Goal: Information Seeking & Learning: Learn about a topic

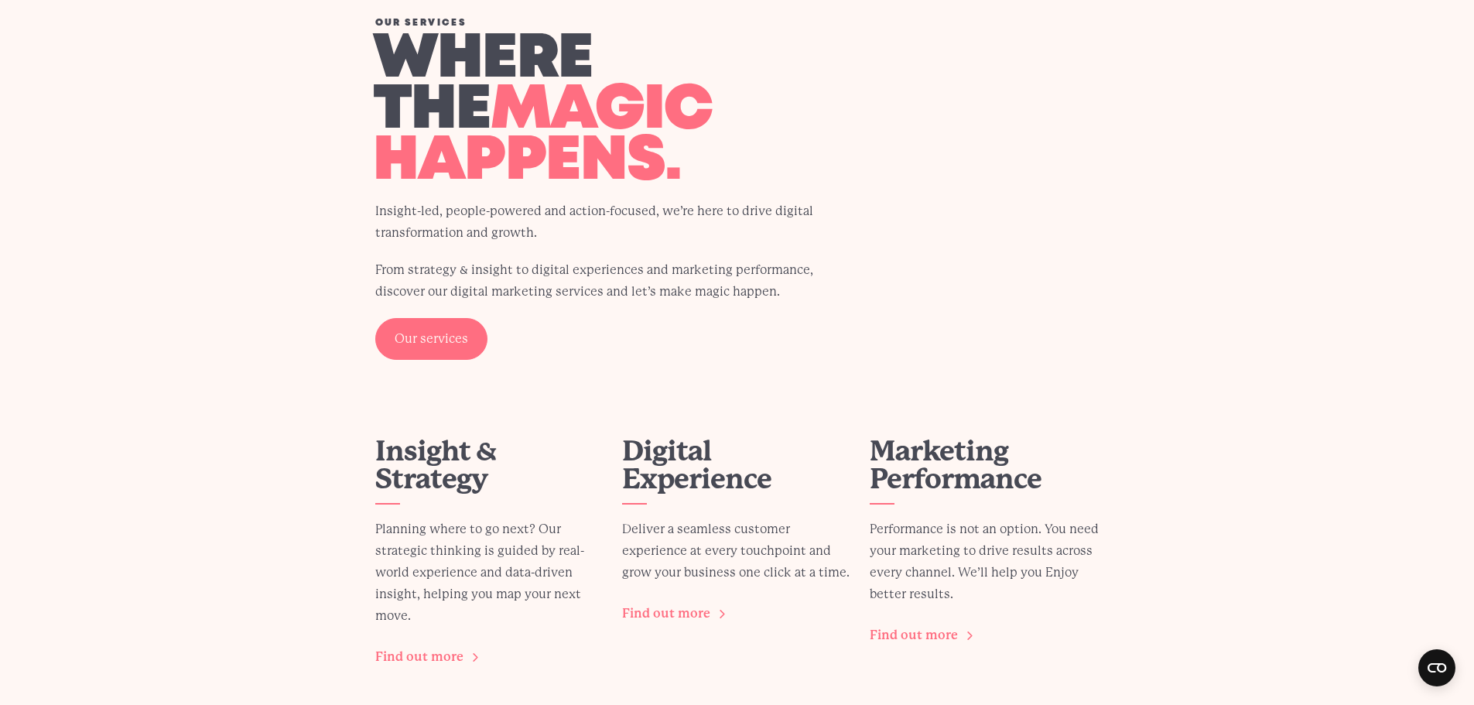
scroll to position [2011, 0]
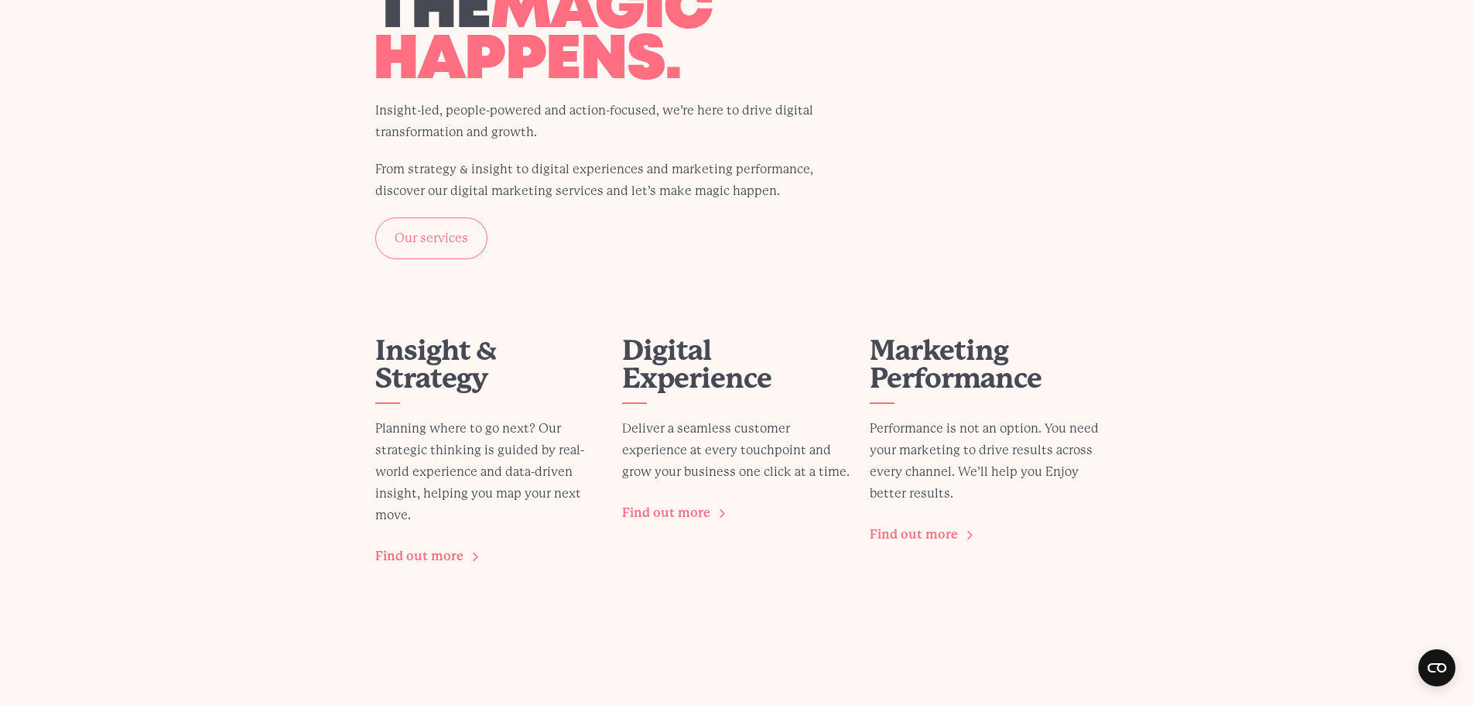
click at [424, 244] on link "Our services" at bounding box center [431, 238] width 112 height 42
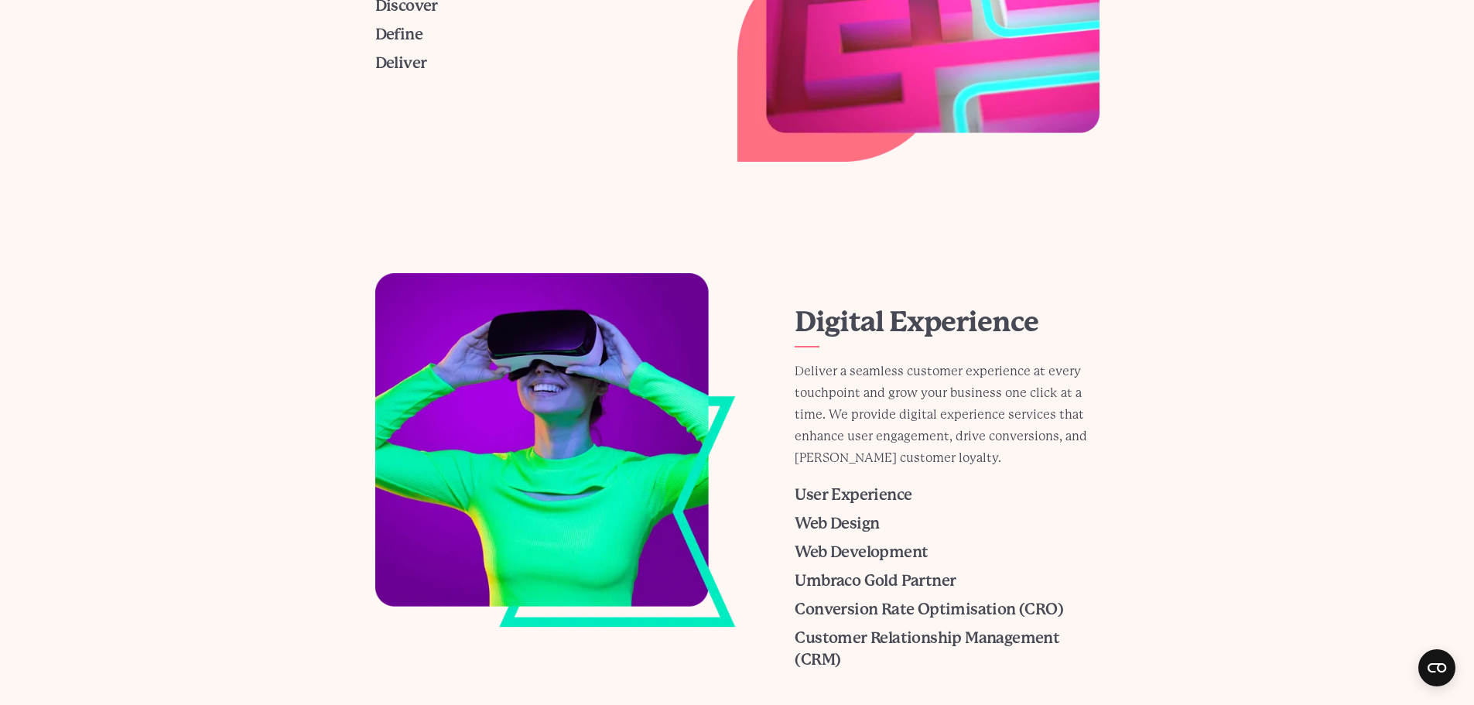
scroll to position [619, 0]
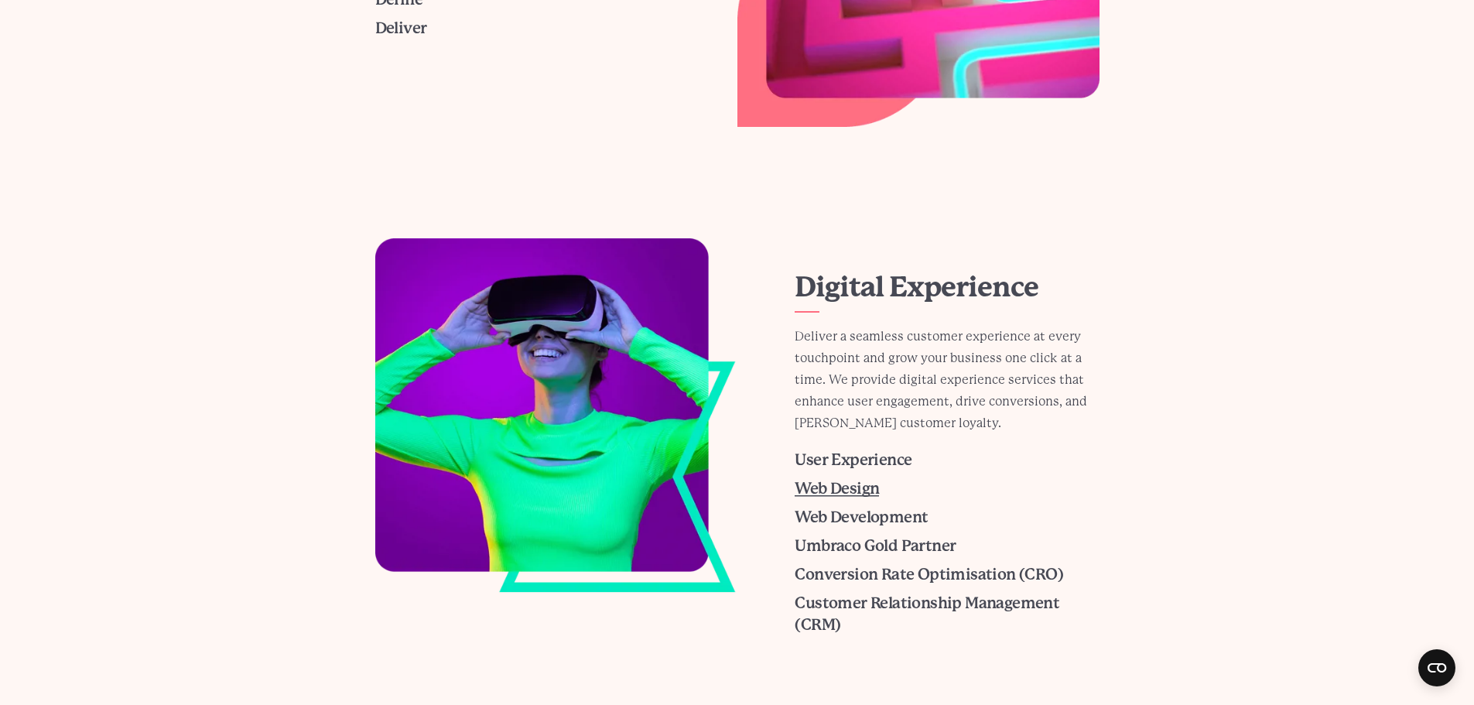
click at [833, 488] on span "Web Design" at bounding box center [837, 489] width 84 height 18
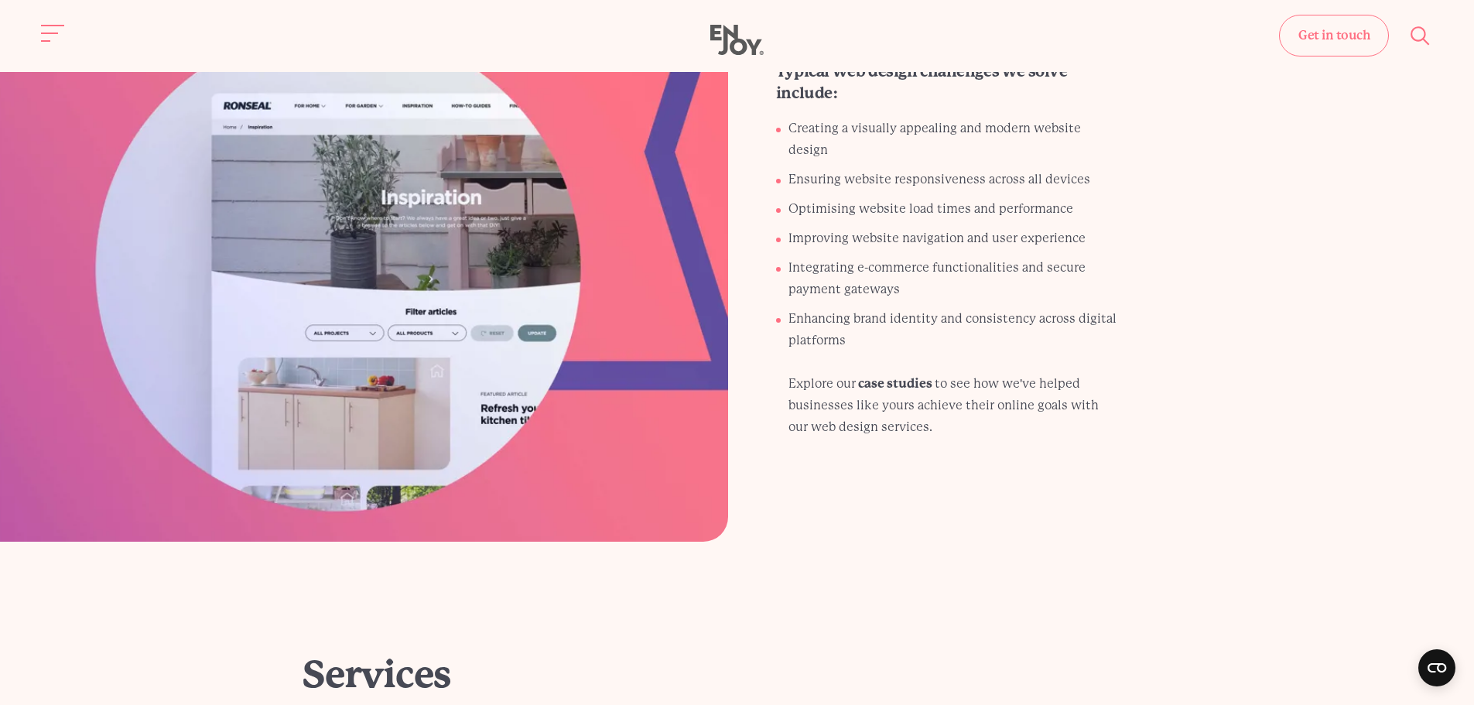
scroll to position [2011, 0]
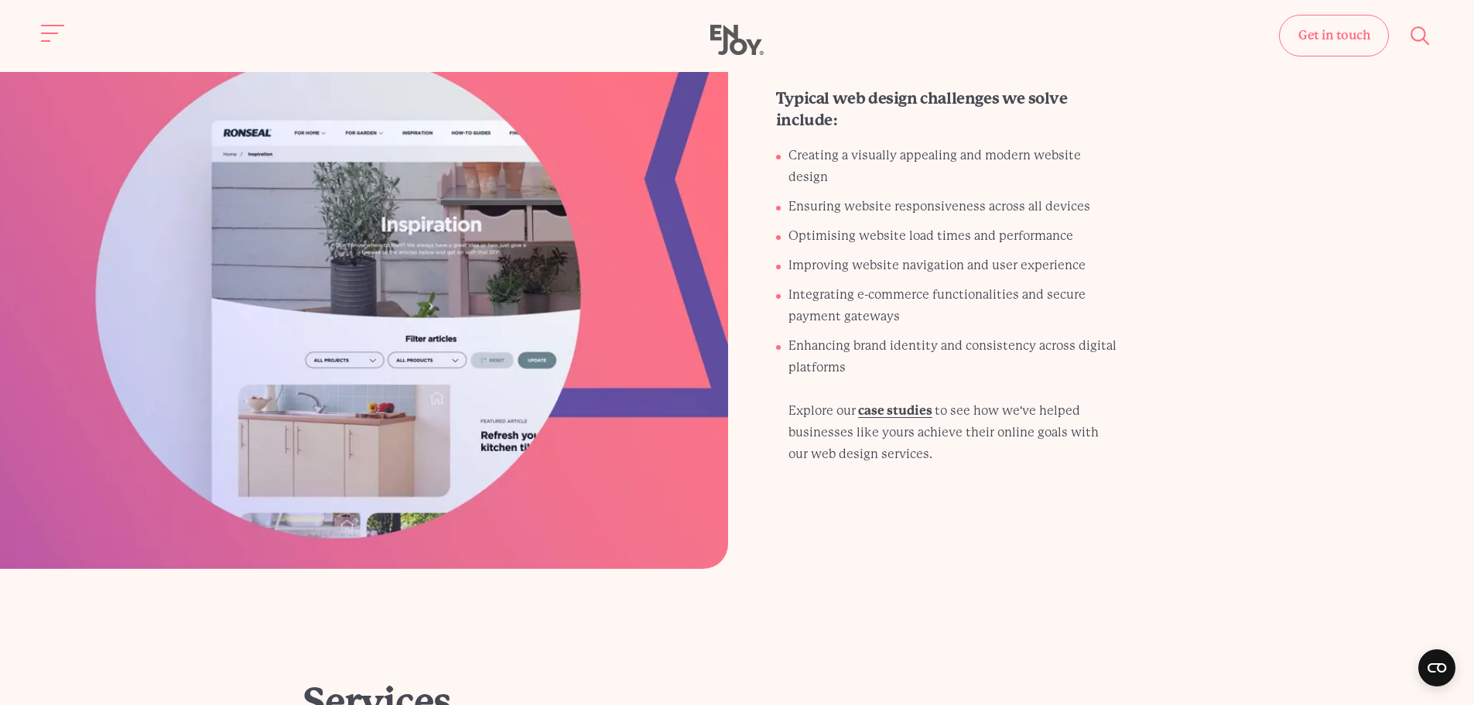
click at [876, 403] on link "case studies" at bounding box center [895, 410] width 74 height 15
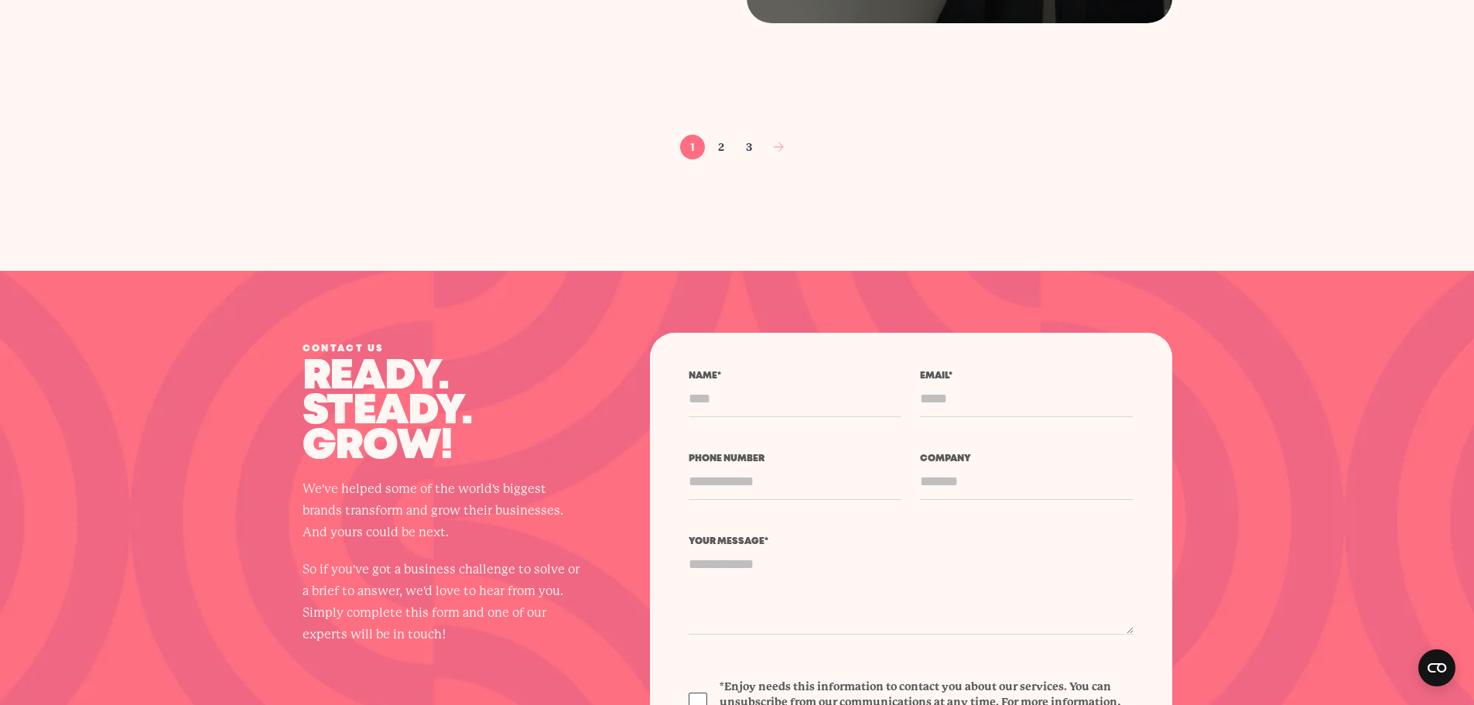
scroll to position [2708, 0]
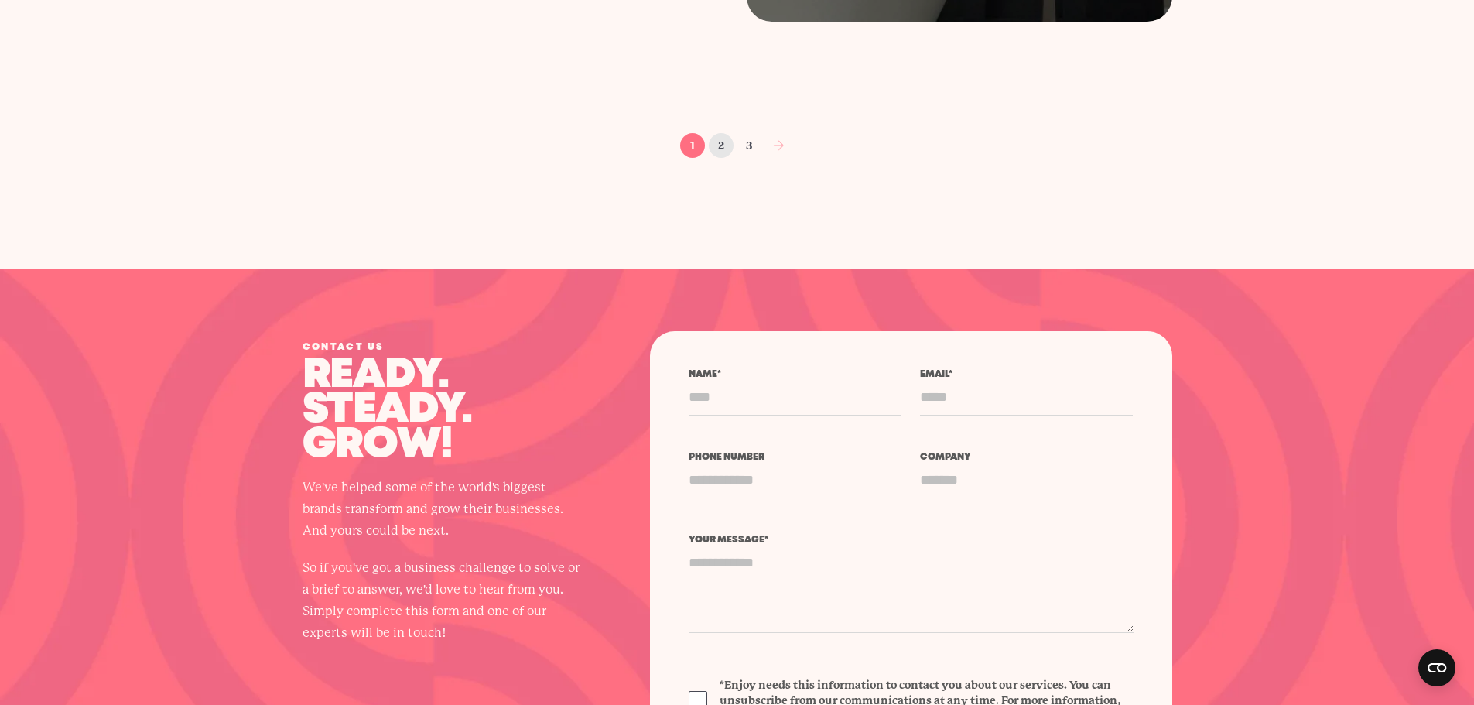
click at [719, 149] on link "2" at bounding box center [721, 145] width 25 height 25
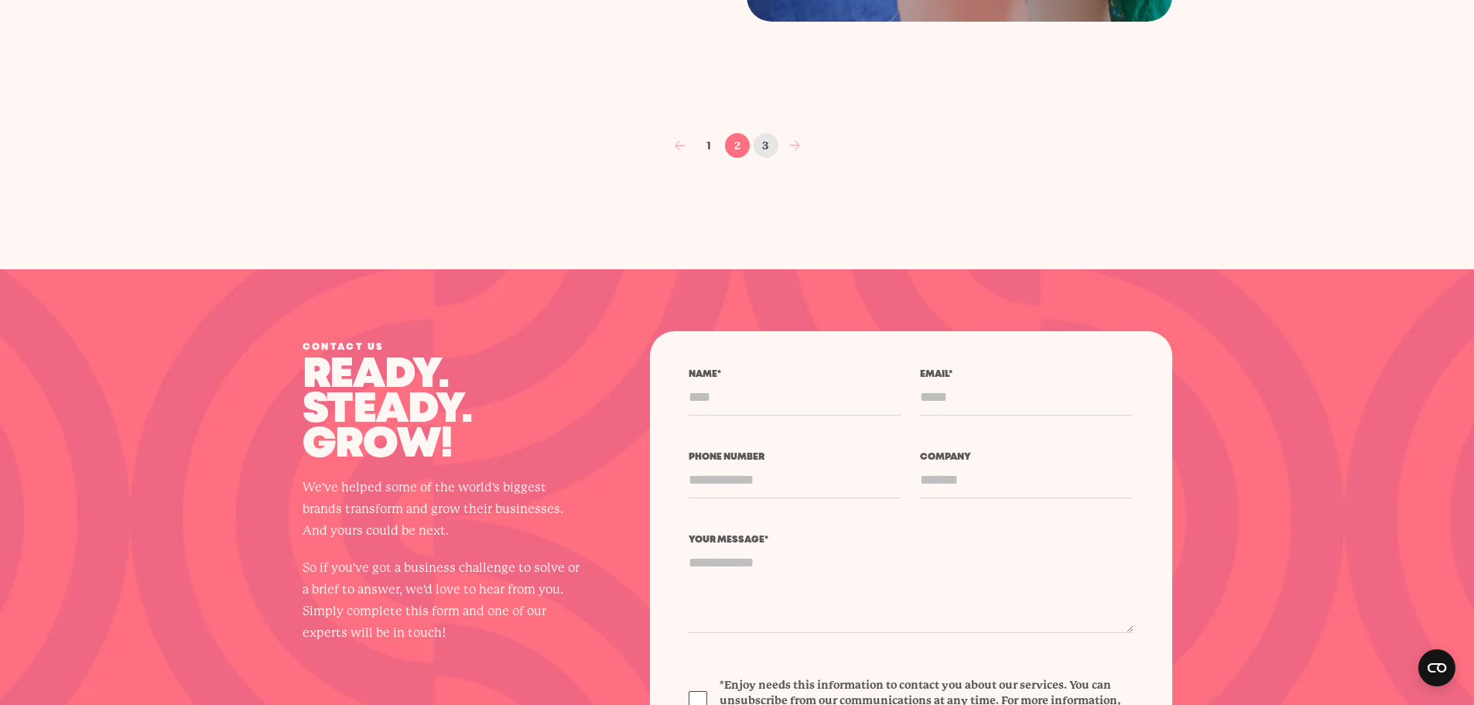
click at [770, 149] on link "3" at bounding box center [766, 145] width 25 height 25
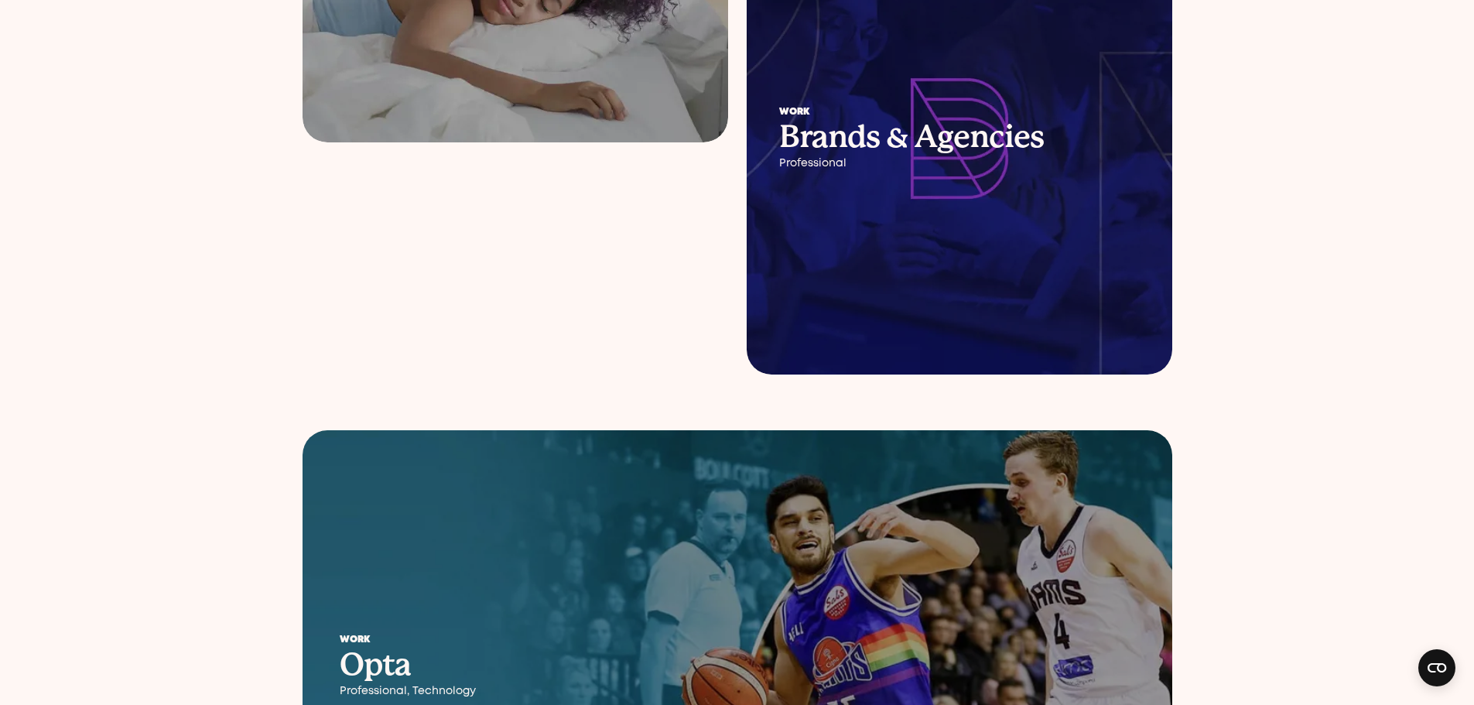
scroll to position [959, 0]
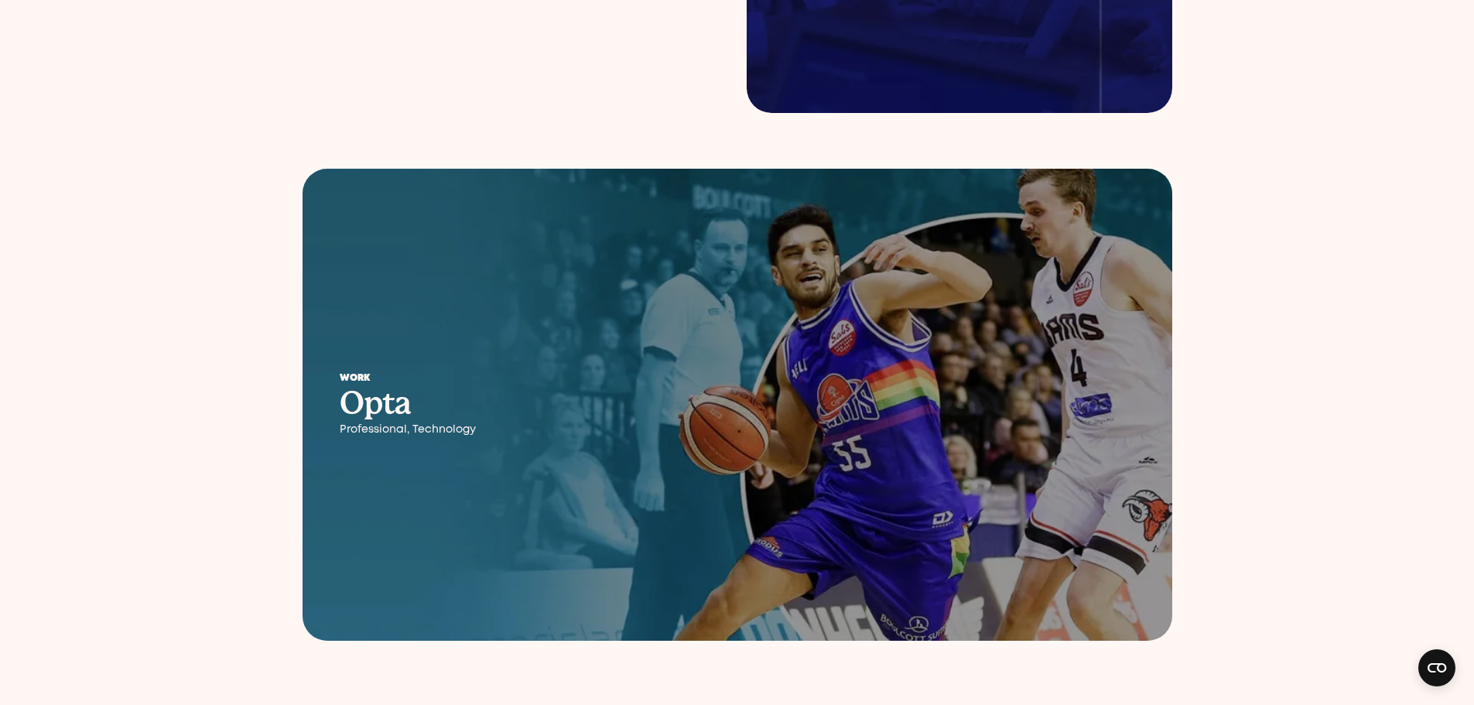
click at [706, 444] on div "Work Opta Professional, Technology" at bounding box center [626, 405] width 648 height 136
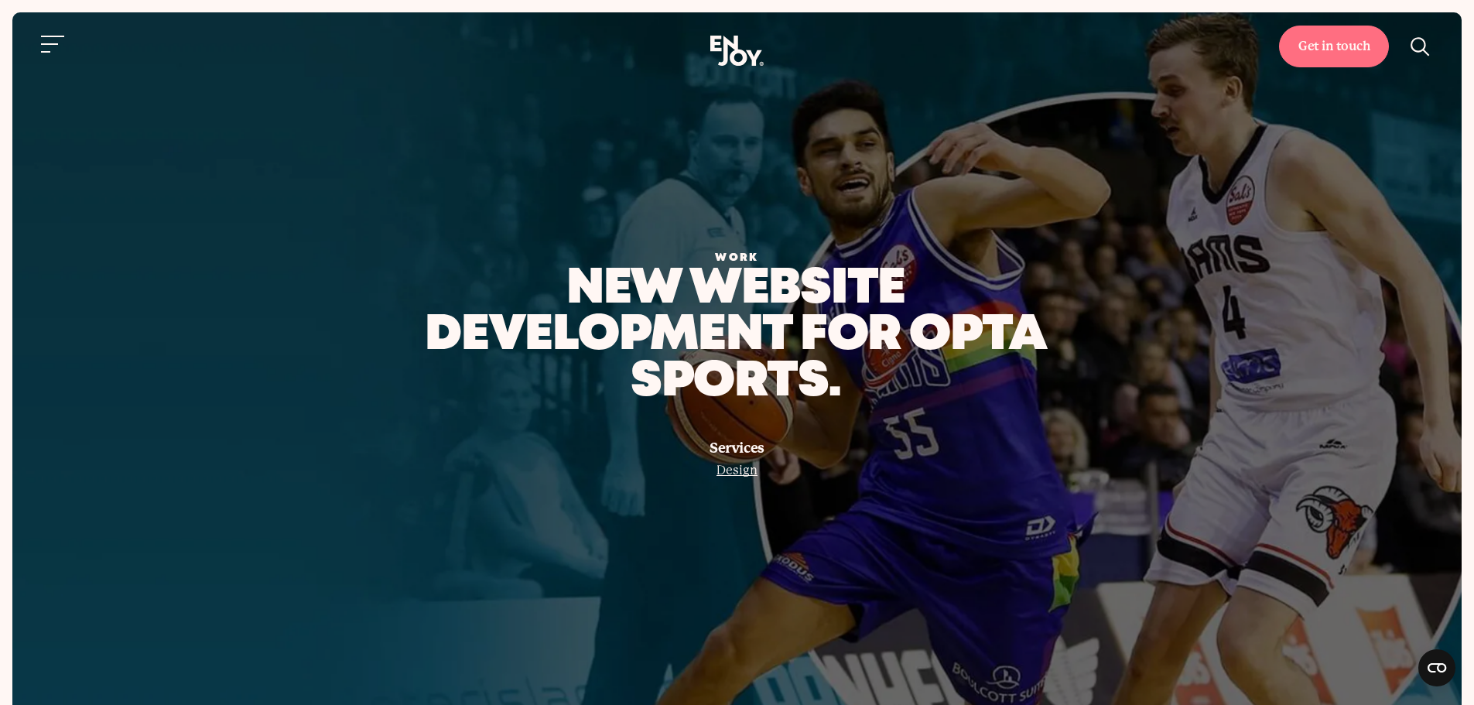
click at [745, 474] on span "Design" at bounding box center [736, 470] width 41 height 15
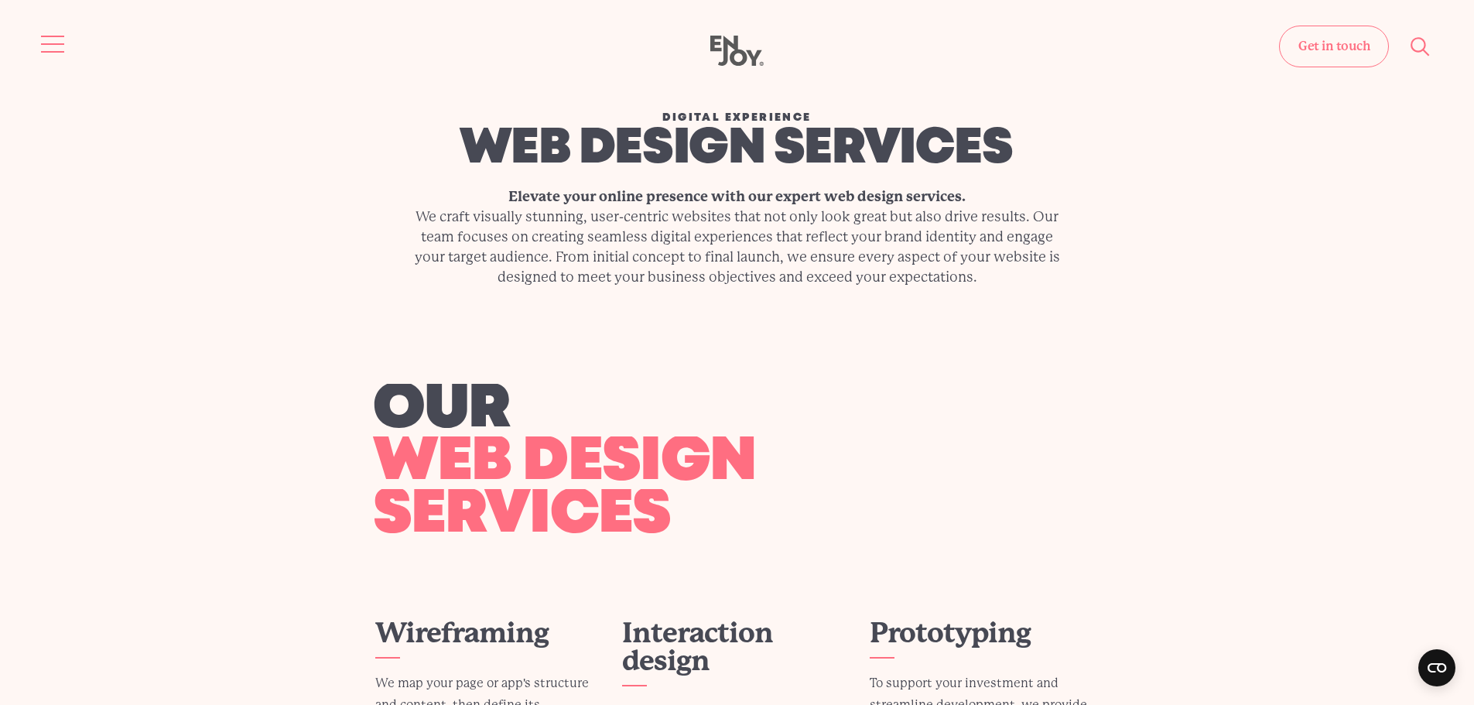
click at [59, 48] on button "Site navigation" at bounding box center [53, 44] width 32 height 32
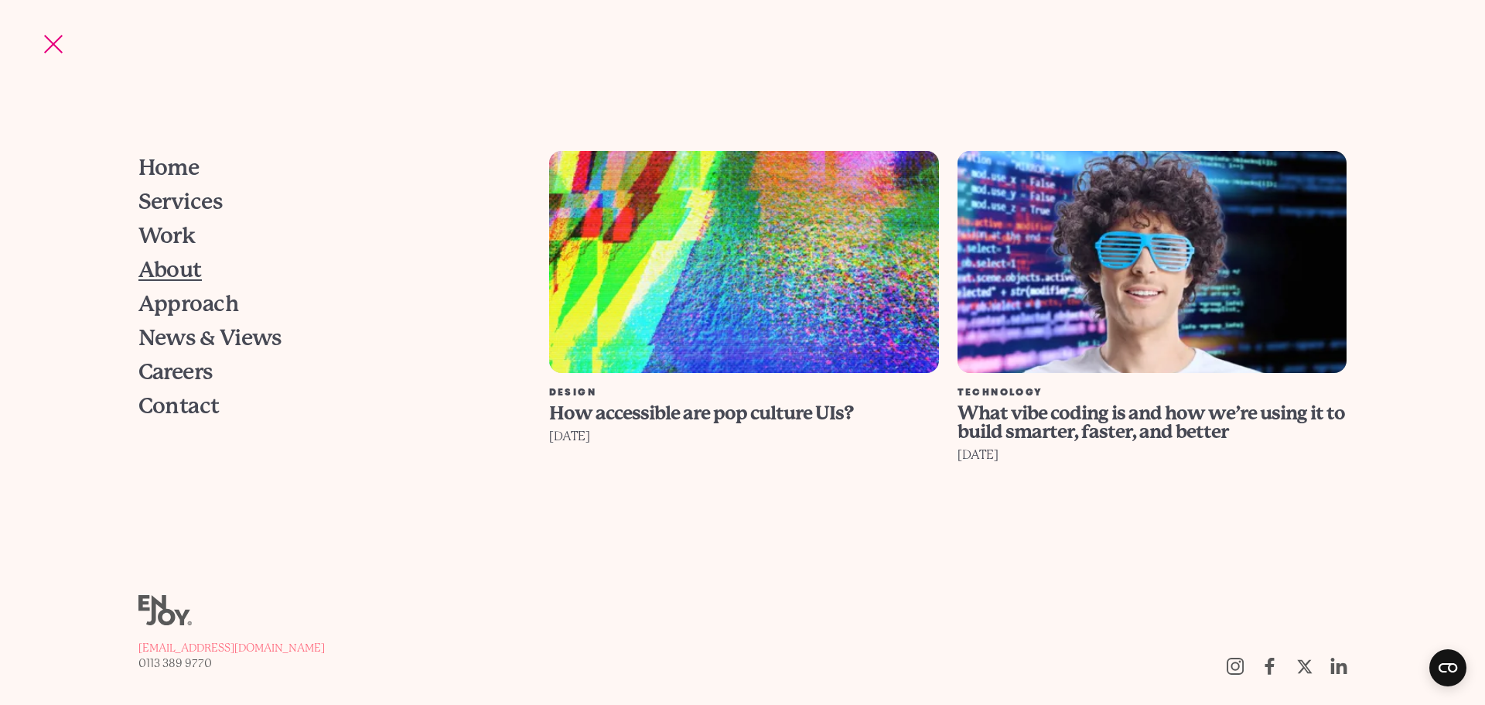
click at [182, 280] on span "About" at bounding box center [169, 270] width 63 height 22
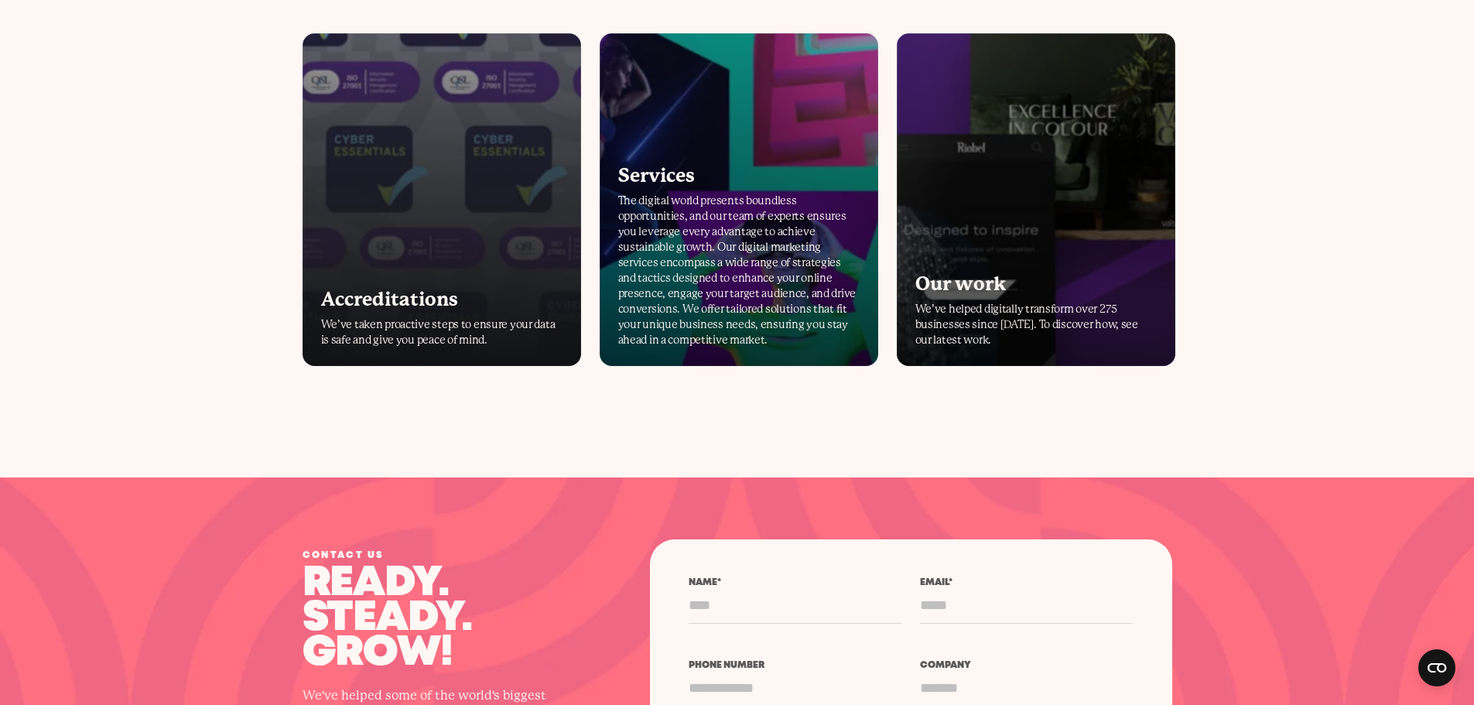
scroll to position [4023, 0]
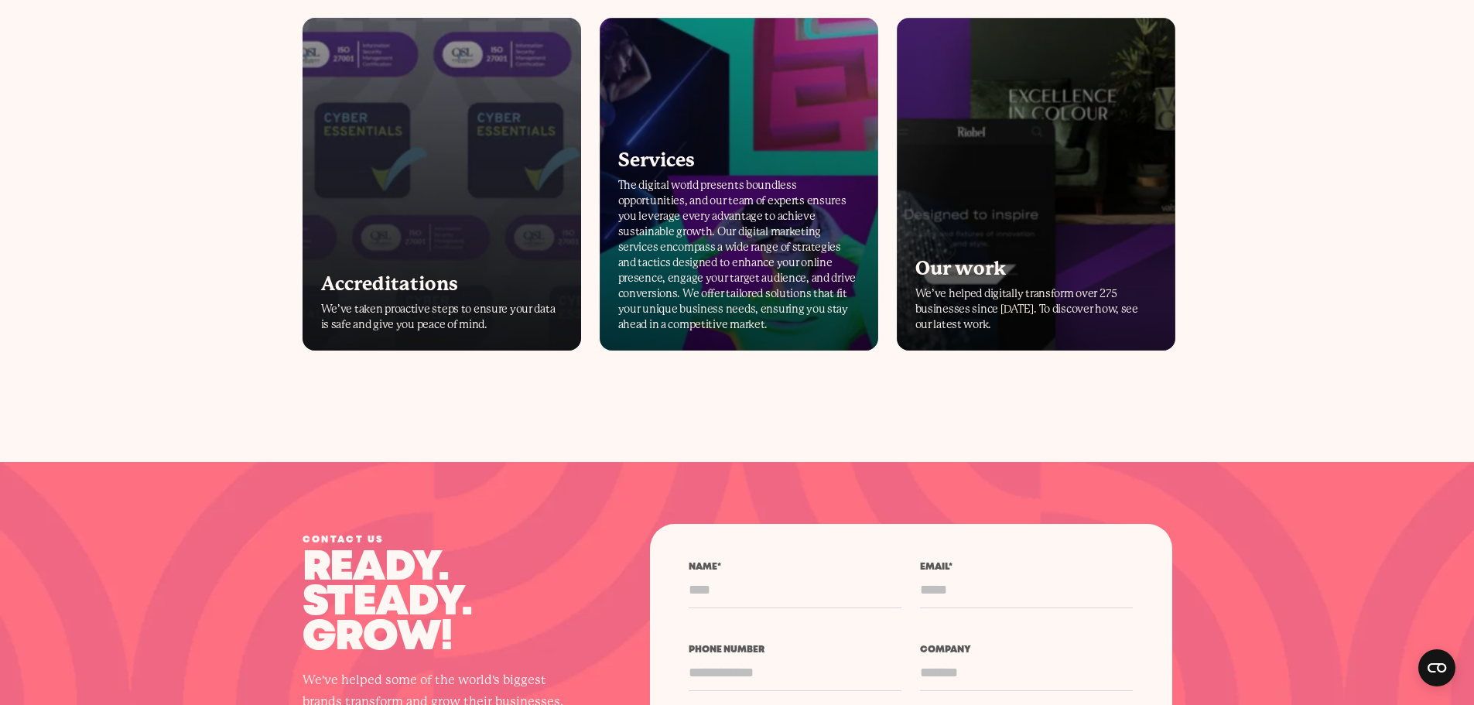
click at [437, 299] on div "Accreditations We’ve taken proactive steps to ensure your data is safe and give…" at bounding box center [441, 303] width 241 height 57
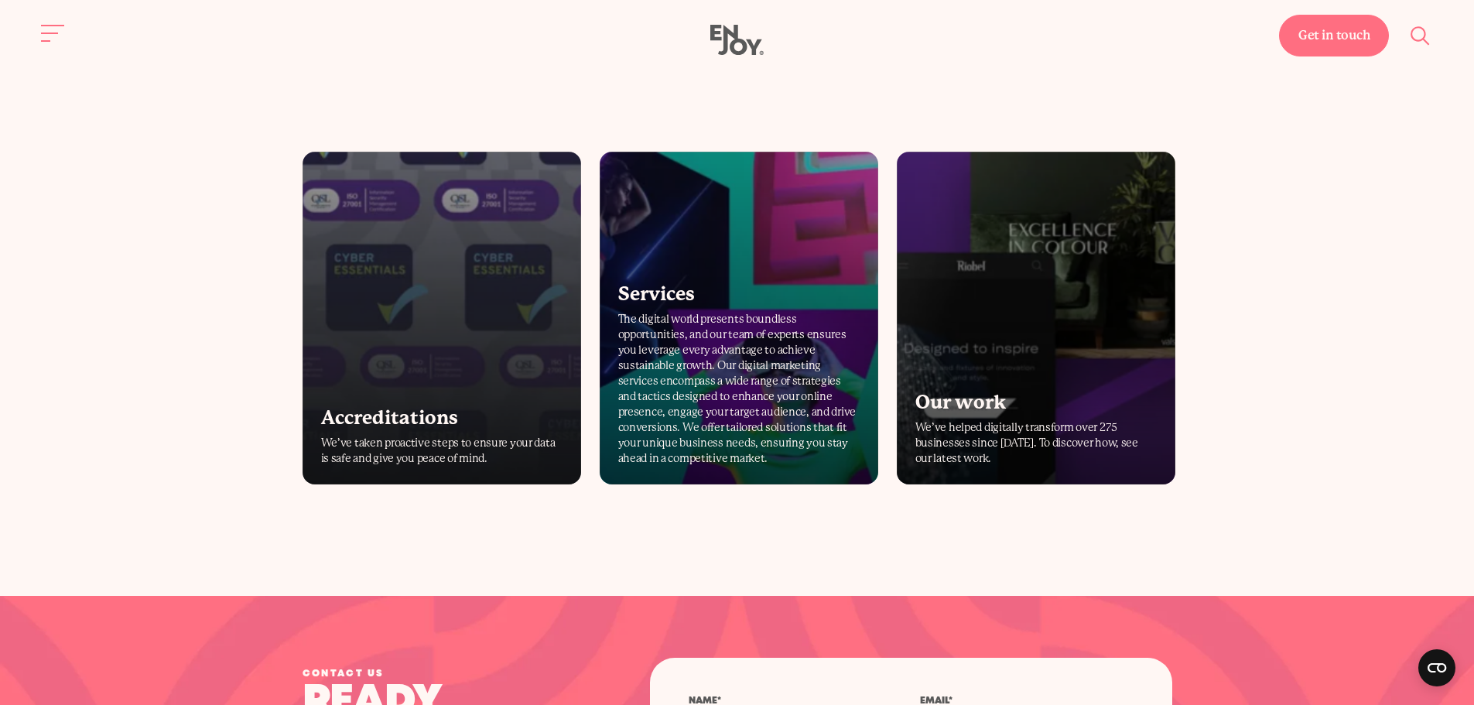
scroll to position [3868, 0]
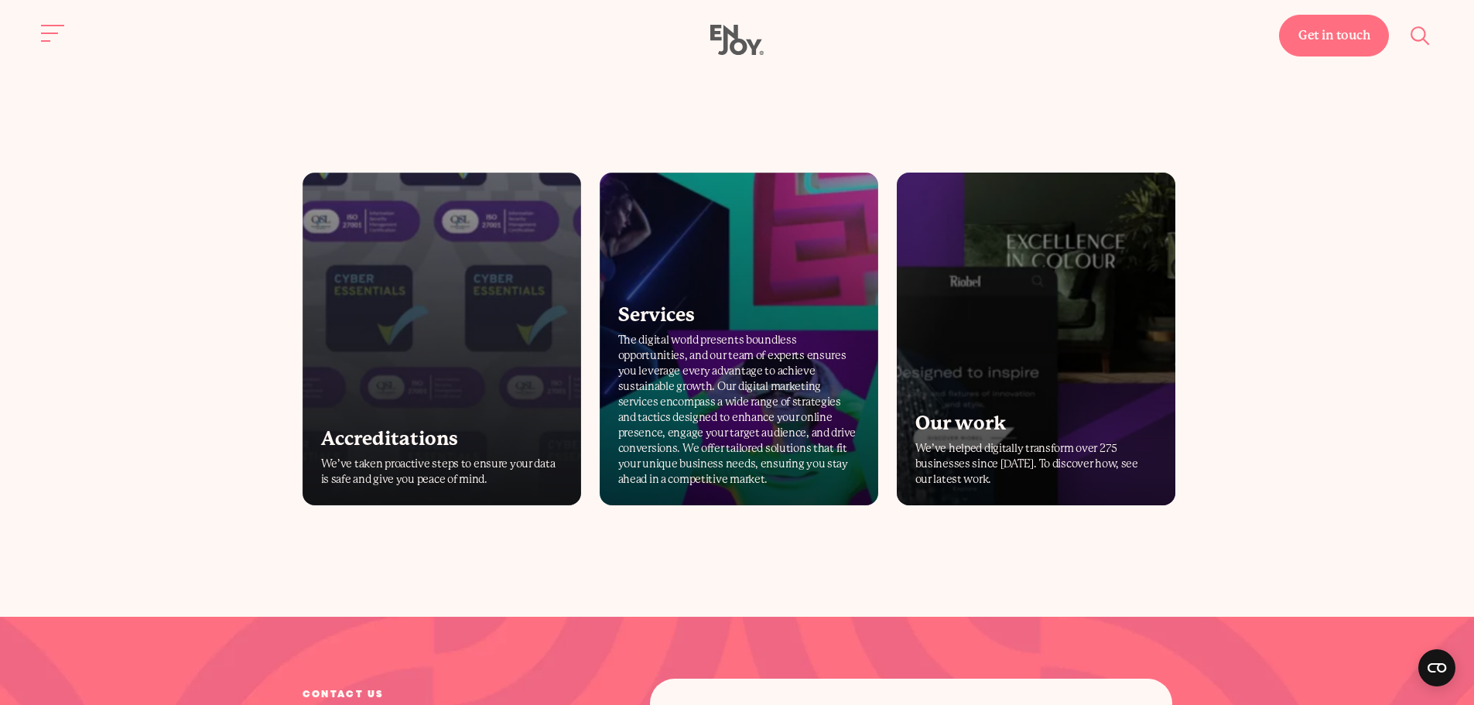
click at [1075, 460] on p "We’ve helped digitally transform over 275 businesses since [DATE]. To discover …" at bounding box center [1035, 463] width 241 height 46
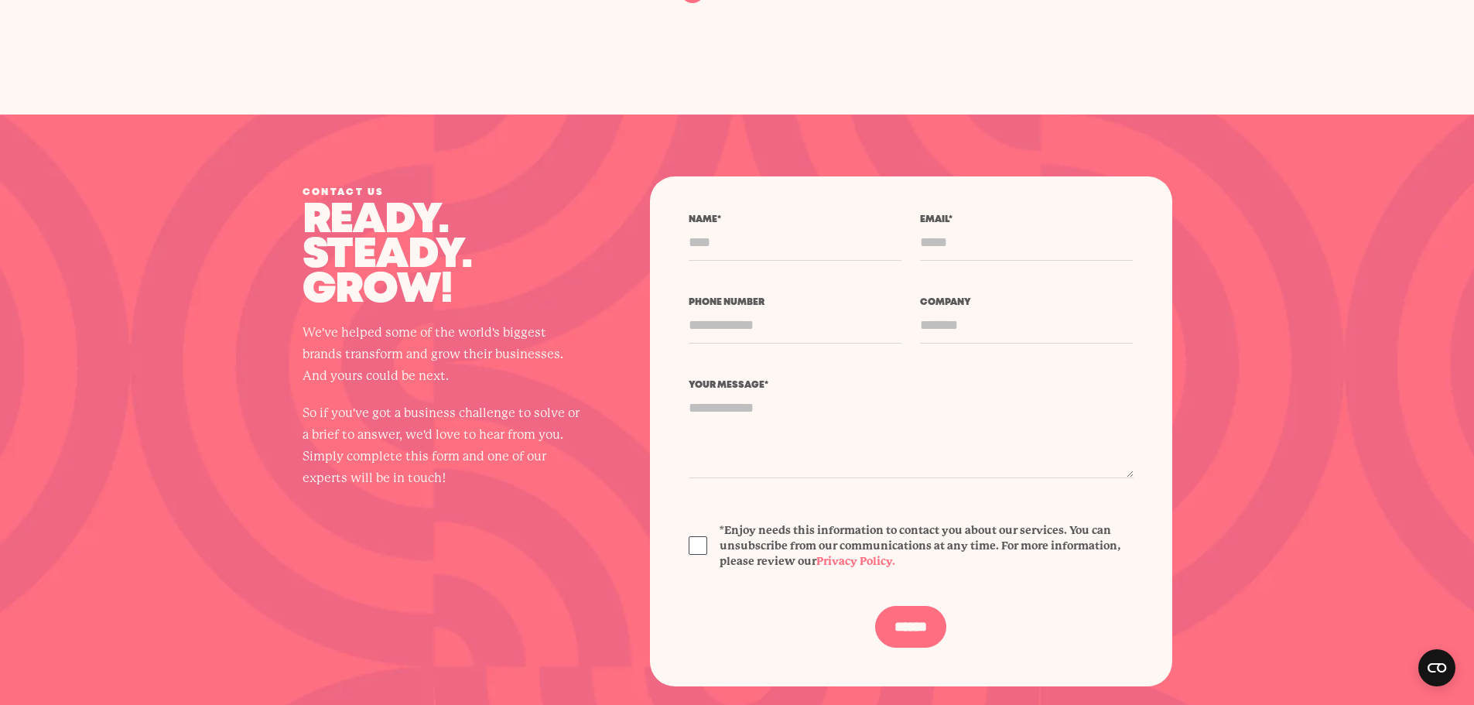
scroll to position [3017, 0]
